Goal: Find specific page/section: Find specific page/section

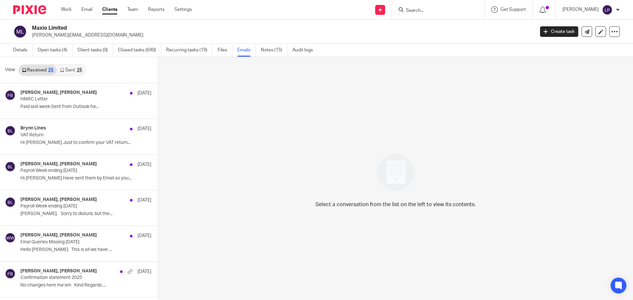
click at [431, 11] on input "Search" at bounding box center [434, 11] width 59 height 6
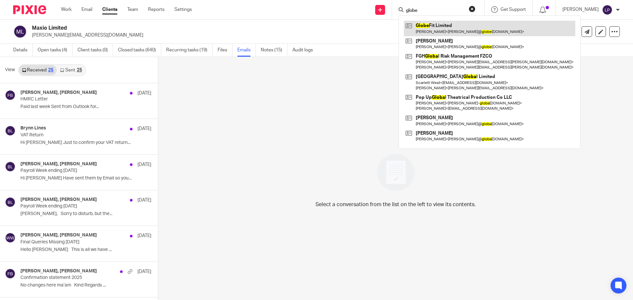
type input "globe"
click at [434, 26] on link at bounding box center [490, 28] width 172 height 15
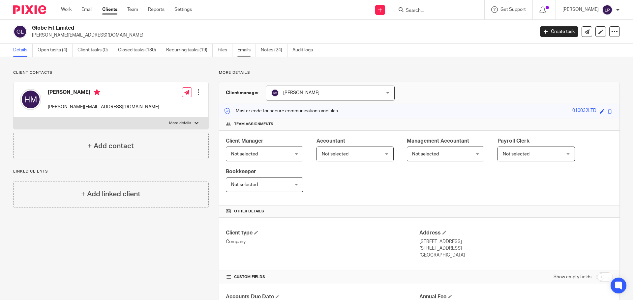
click at [251, 49] on link "Emails" at bounding box center [246, 50] width 18 height 13
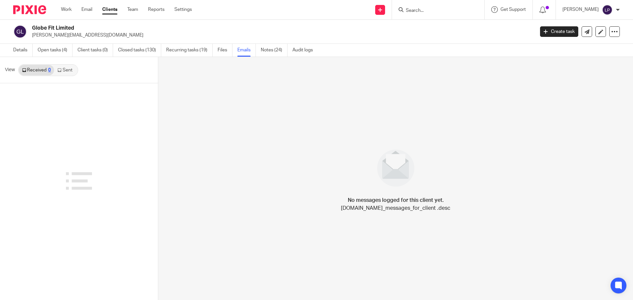
click at [60, 74] on link "Sent" at bounding box center [65, 70] width 23 height 11
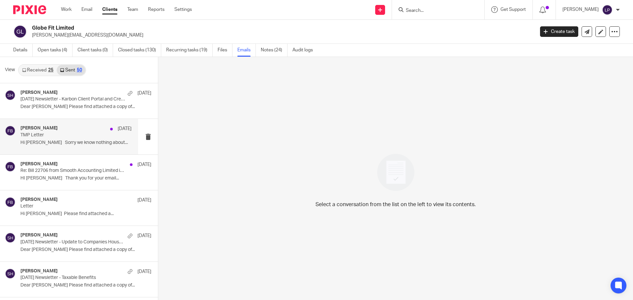
click at [55, 142] on p "Hi [PERSON_NAME] Sorry we know nothing about..." at bounding box center [75, 143] width 111 height 6
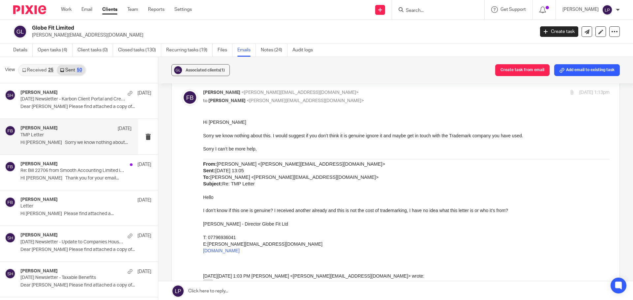
scroll to position [132, 0]
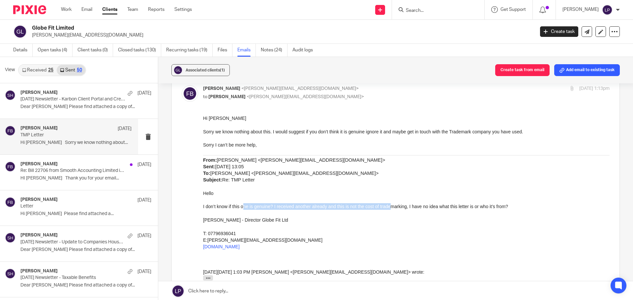
drag, startPoint x: 244, startPoint y: 206, endPoint x: 392, endPoint y: 210, distance: 147.5
click at [392, 210] on p "I don’t know if this one is genuine? I received another already and this is not…" at bounding box center [406, 210] width 407 height 14
click at [392, 209] on p "I don’t know if this one is genuine? I received another already and this is not…" at bounding box center [406, 210] width 407 height 14
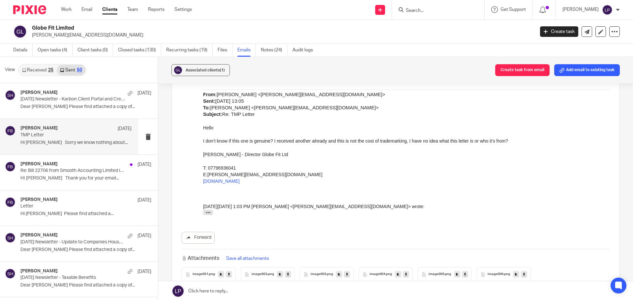
scroll to position [198, 0]
click at [207, 214] on icon "button" at bounding box center [208, 212] width 5 height 5
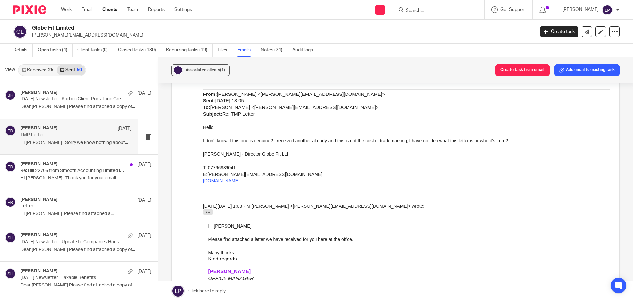
scroll to position [330, 0]
